Goal: Task Accomplishment & Management: Use online tool/utility

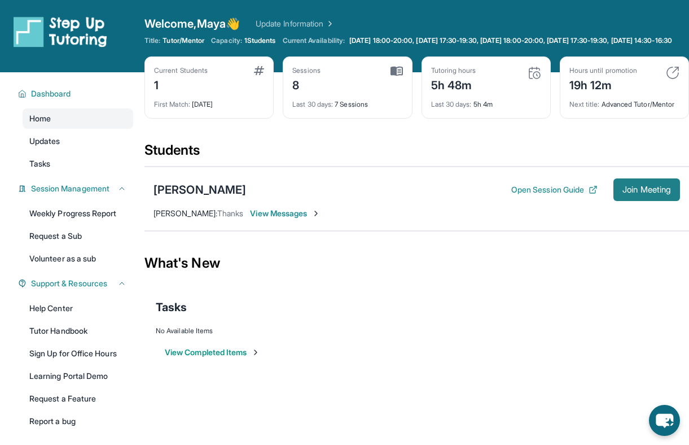
click at [645, 201] on button "Join Meeting" at bounding box center [647, 189] width 67 height 23
click at [643, 193] on span "Join Meeting" at bounding box center [647, 189] width 49 height 7
click at [640, 193] on span "Join Meeting" at bounding box center [647, 189] width 49 height 7
